Goal: Find specific page/section: Find specific page/section

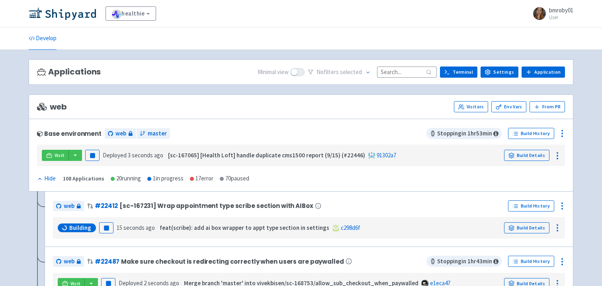
click at [396, 70] on input at bounding box center [407, 72] width 60 height 11
paste input "147732"
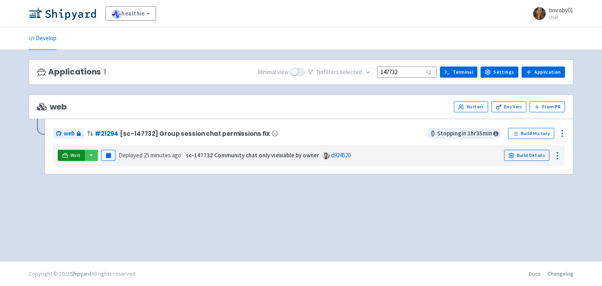
type input "147732"
click at [68, 156] on icon at bounding box center [65, 155] width 6 height 4
drag, startPoint x: 69, startPoint y: 157, endPoint x: 98, endPoint y: 0, distance: 159.8
click at [0, 0] on div "healthie bmroby01 View Organizations bmroby01 User Profile Sign out Develop" at bounding box center [301, 130] width 602 height 261
